Goal: Information Seeking & Learning: Learn about a topic

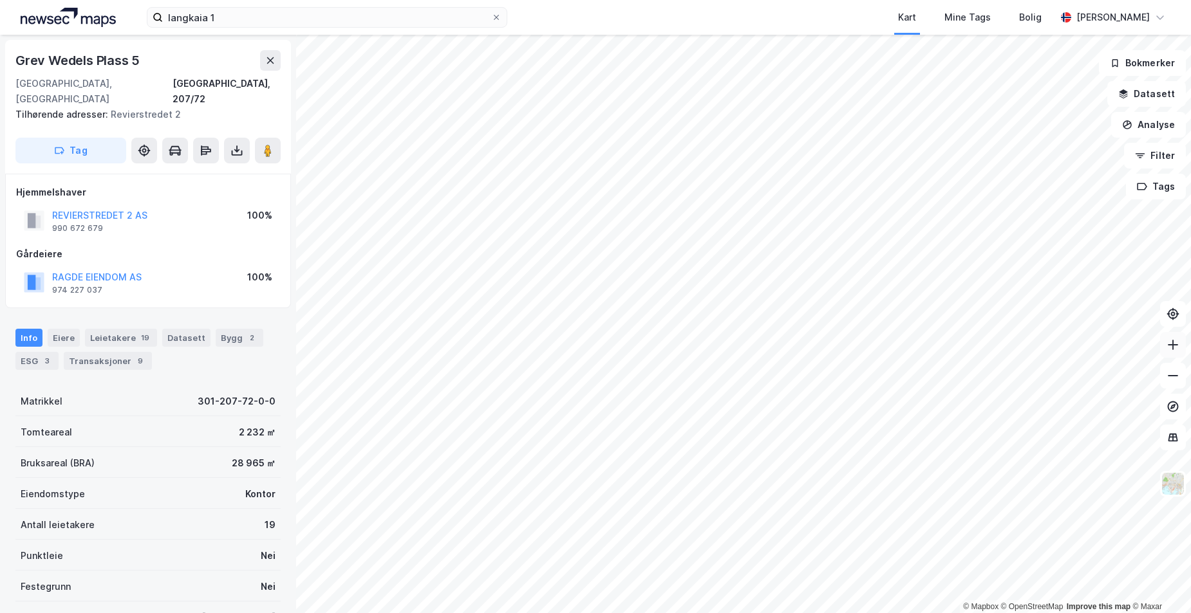
click at [1168, 348] on icon at bounding box center [1172, 345] width 13 height 13
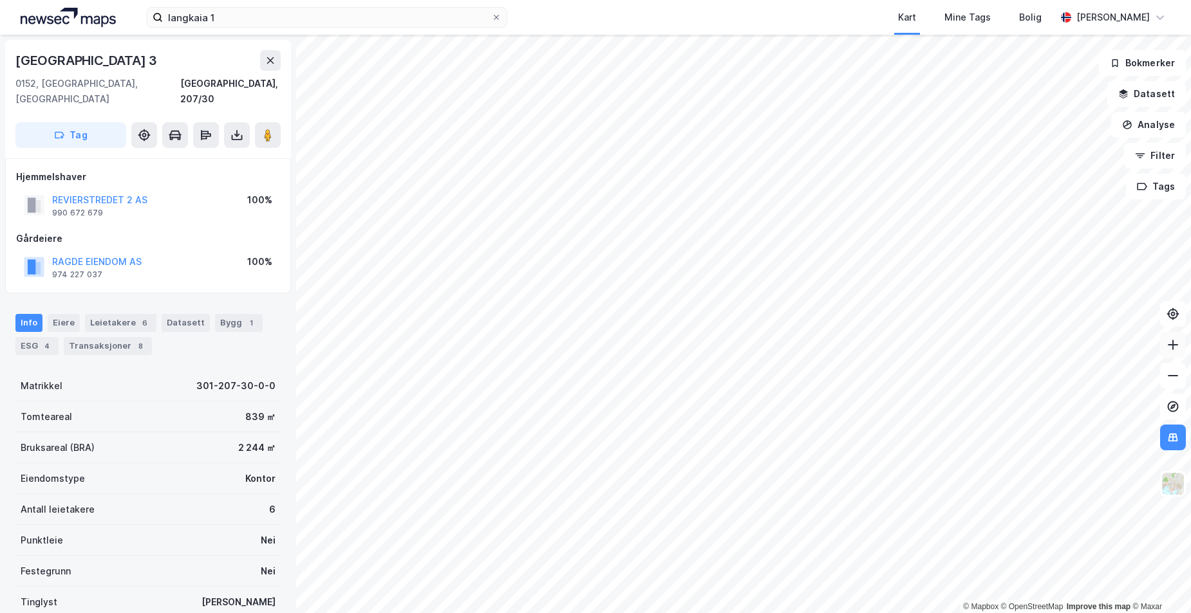
click at [1164, 351] on button at bounding box center [1173, 345] width 26 height 26
